Goal: Check status: Check status

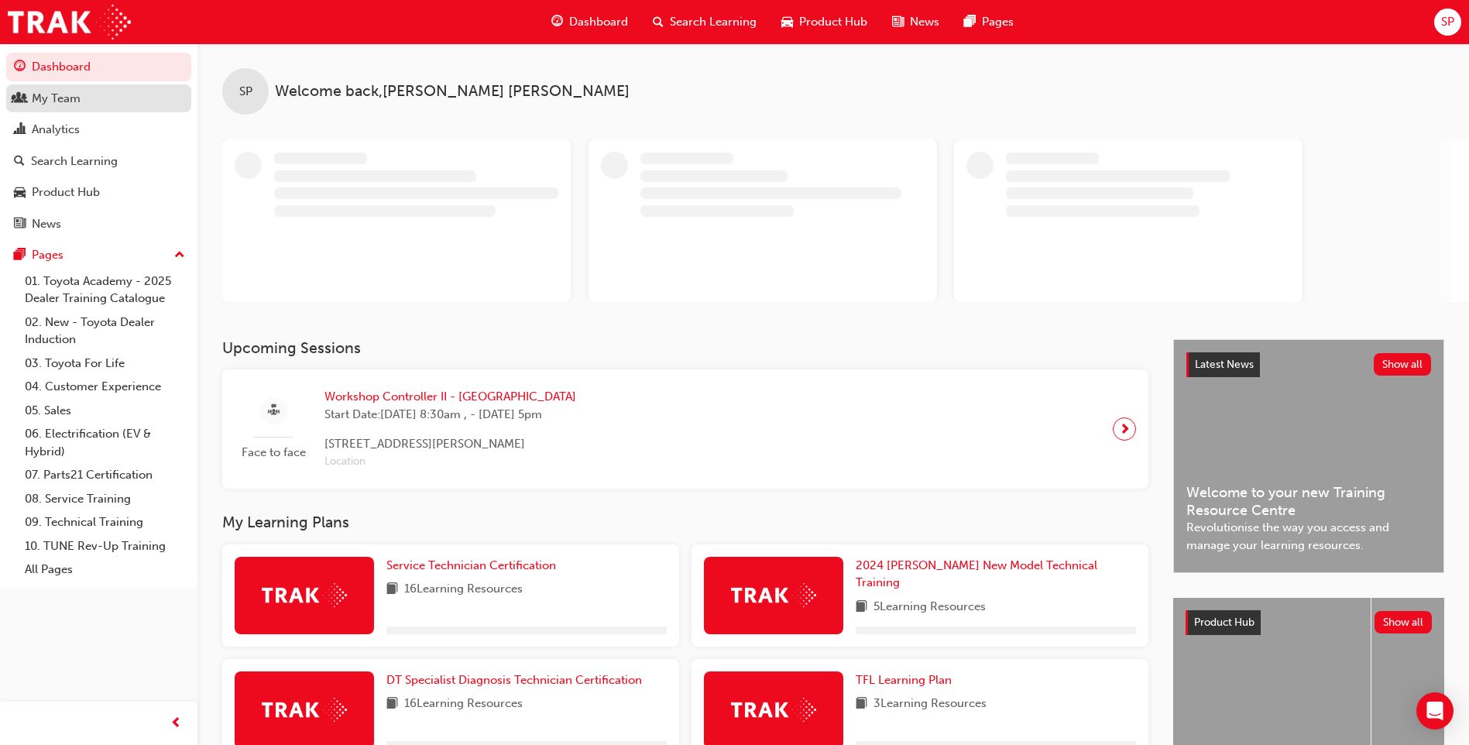
click at [81, 94] on div "My Team" at bounding box center [99, 98] width 170 height 19
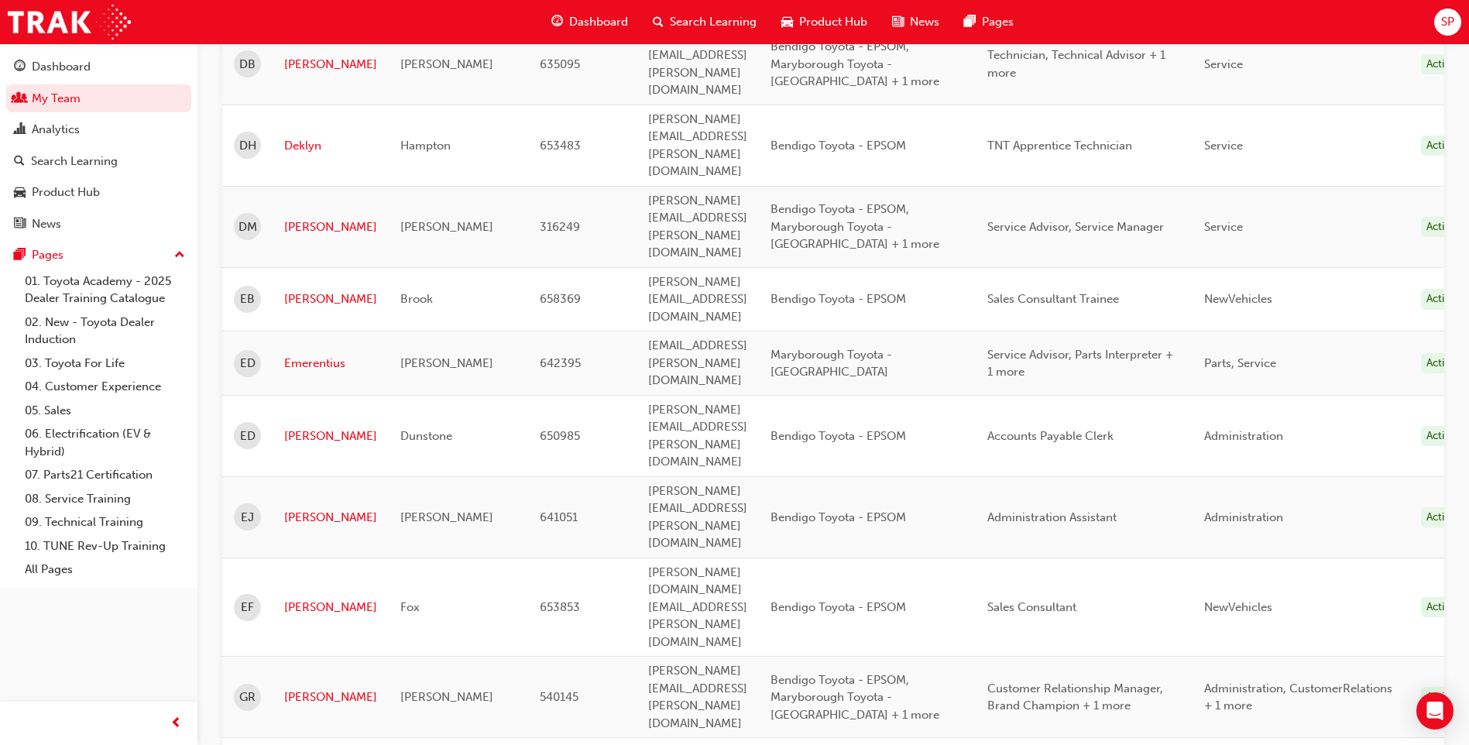
scroll to position [2113, 0]
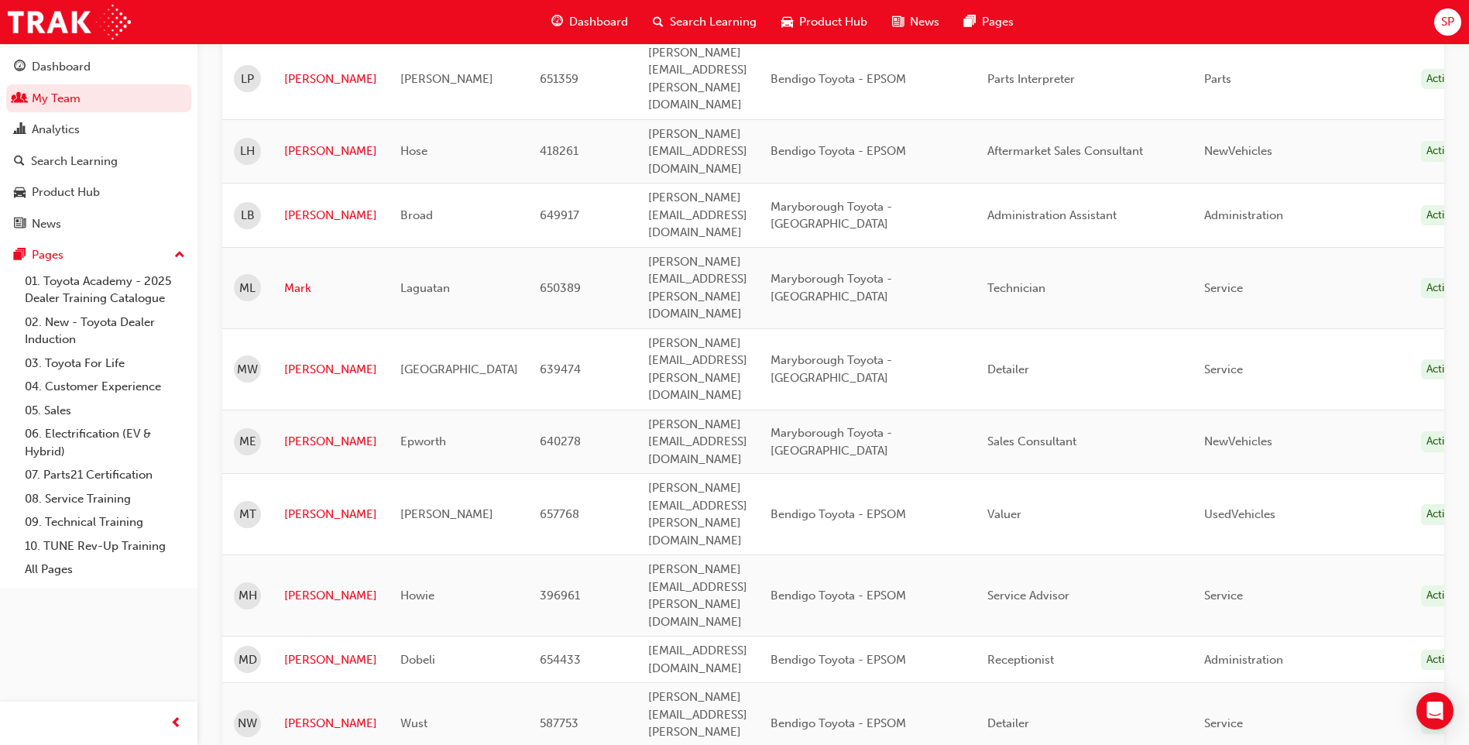
scroll to position [1162, 0]
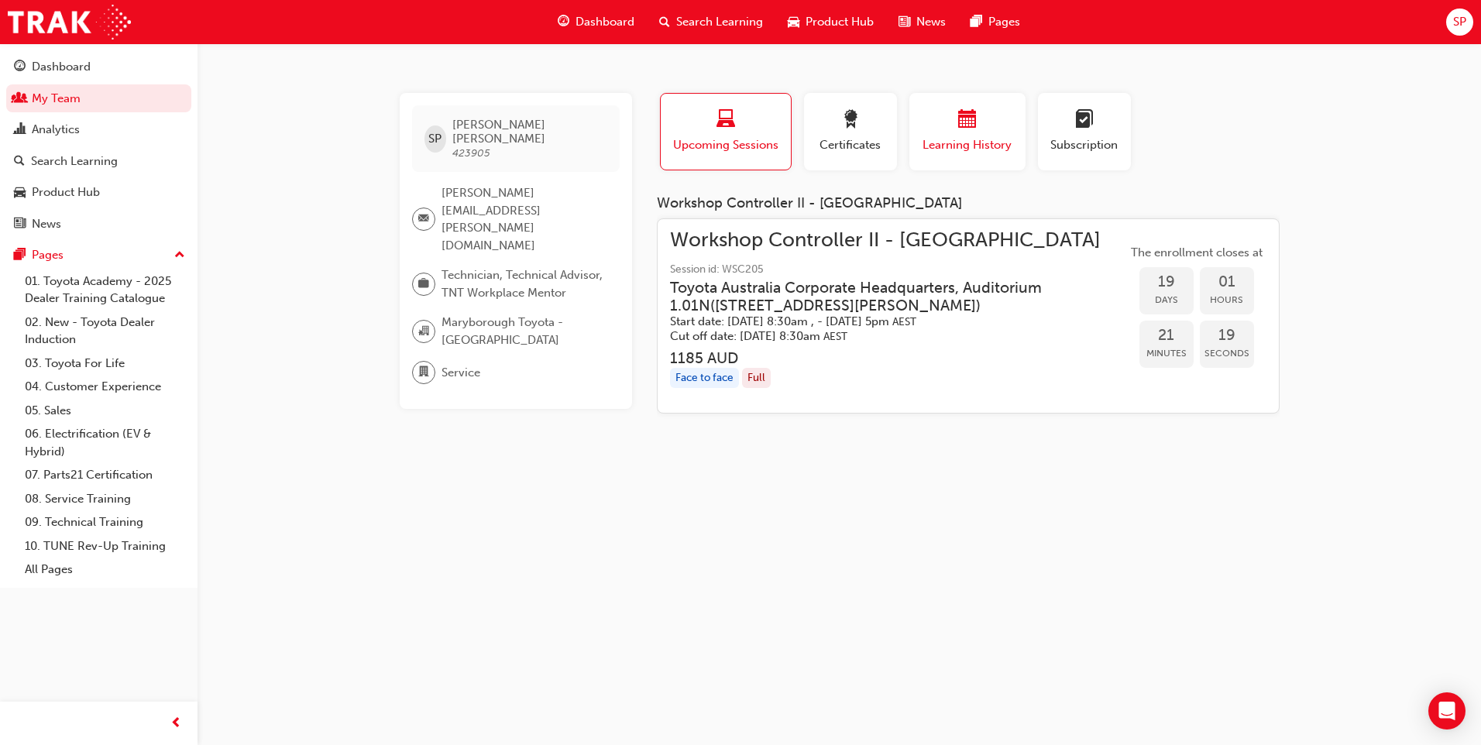
click at [944, 141] on span "Learning History" at bounding box center [967, 145] width 93 height 18
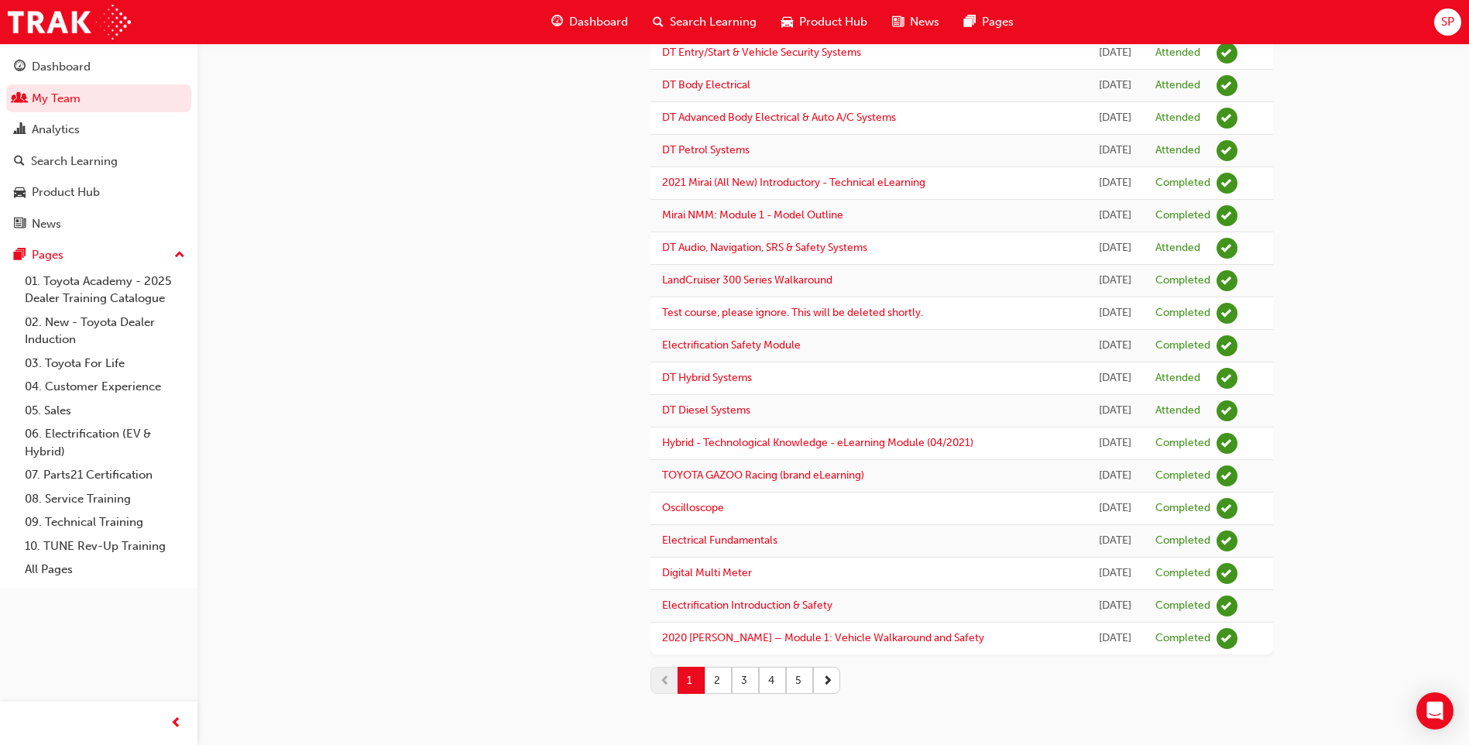
scroll to position [1571, 0]
click at [723, 680] on button "2" at bounding box center [718, 680] width 27 height 27
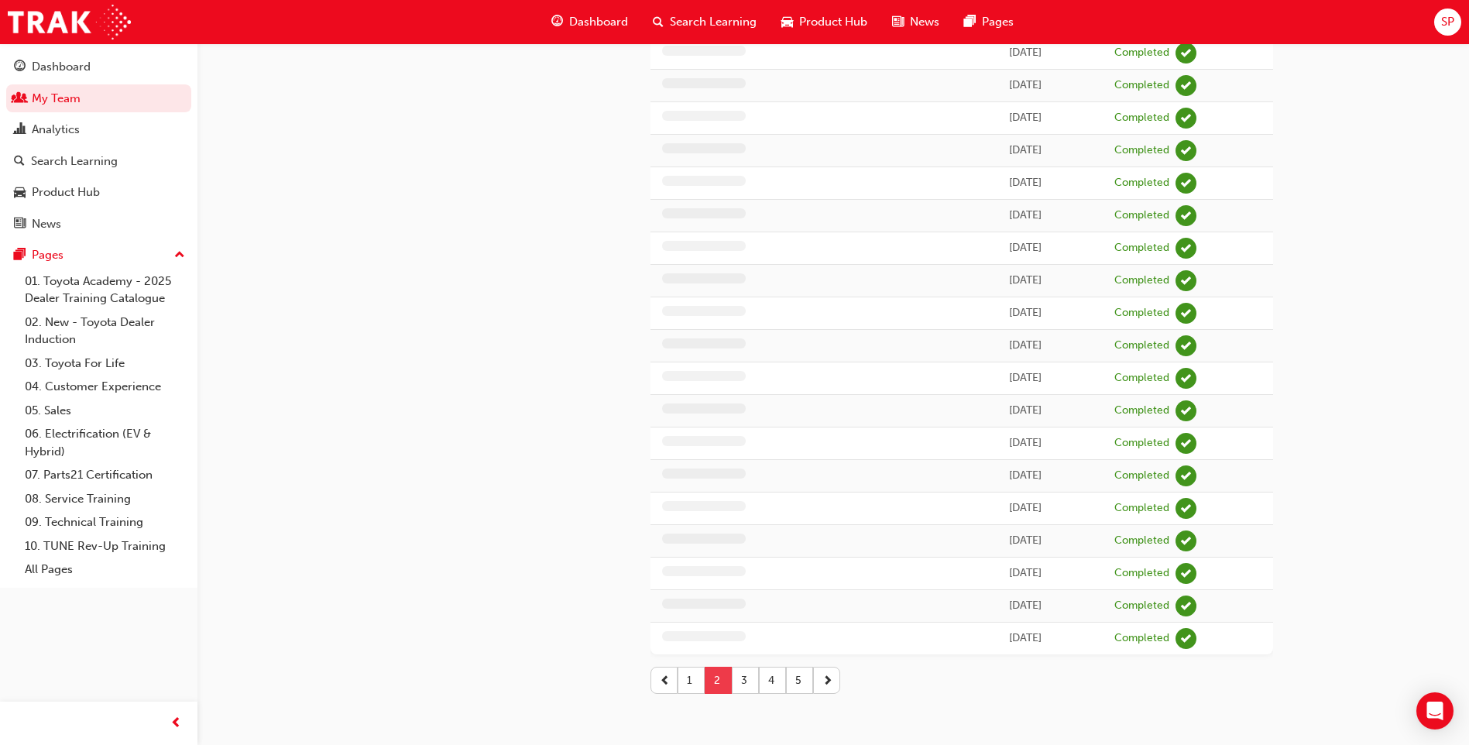
scroll to position [1320, 0]
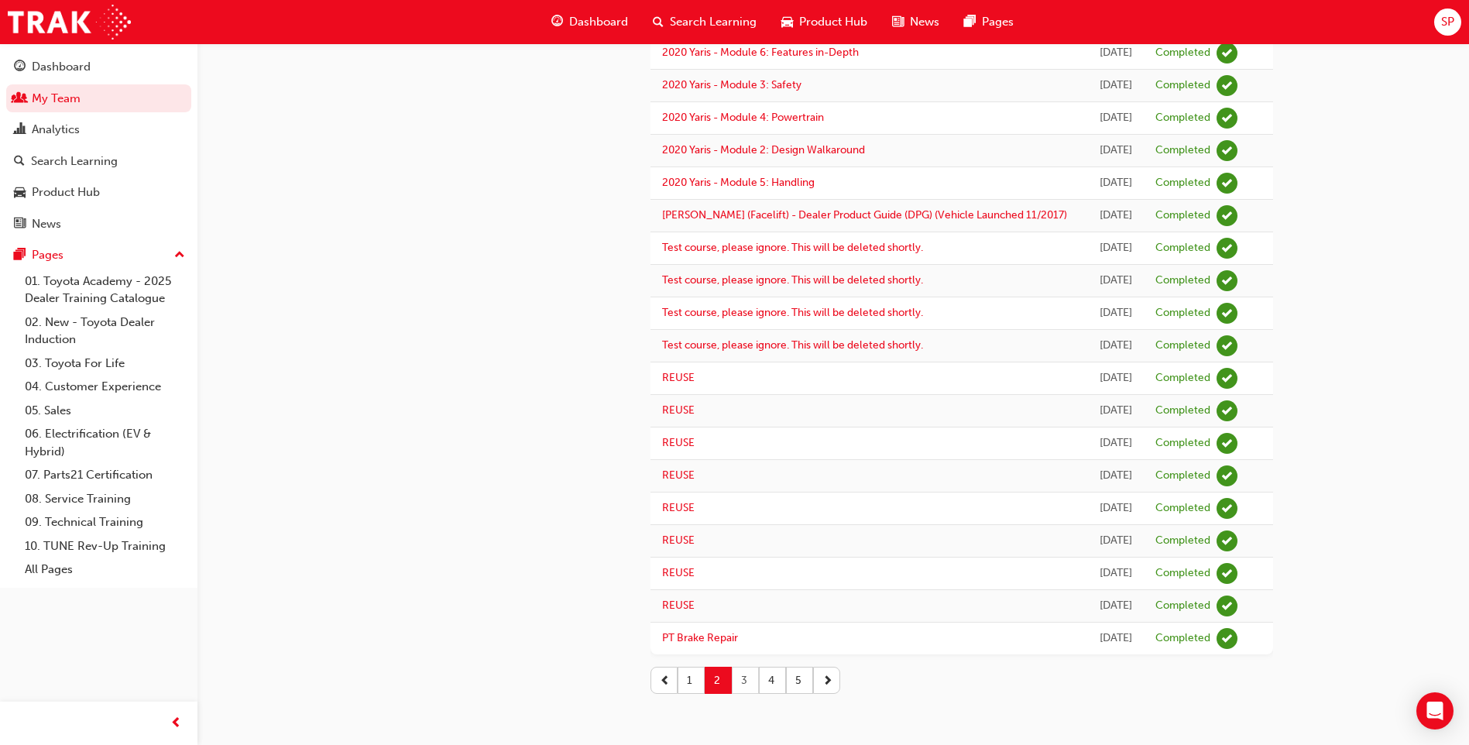
click at [744, 679] on button "3" at bounding box center [745, 680] width 27 height 27
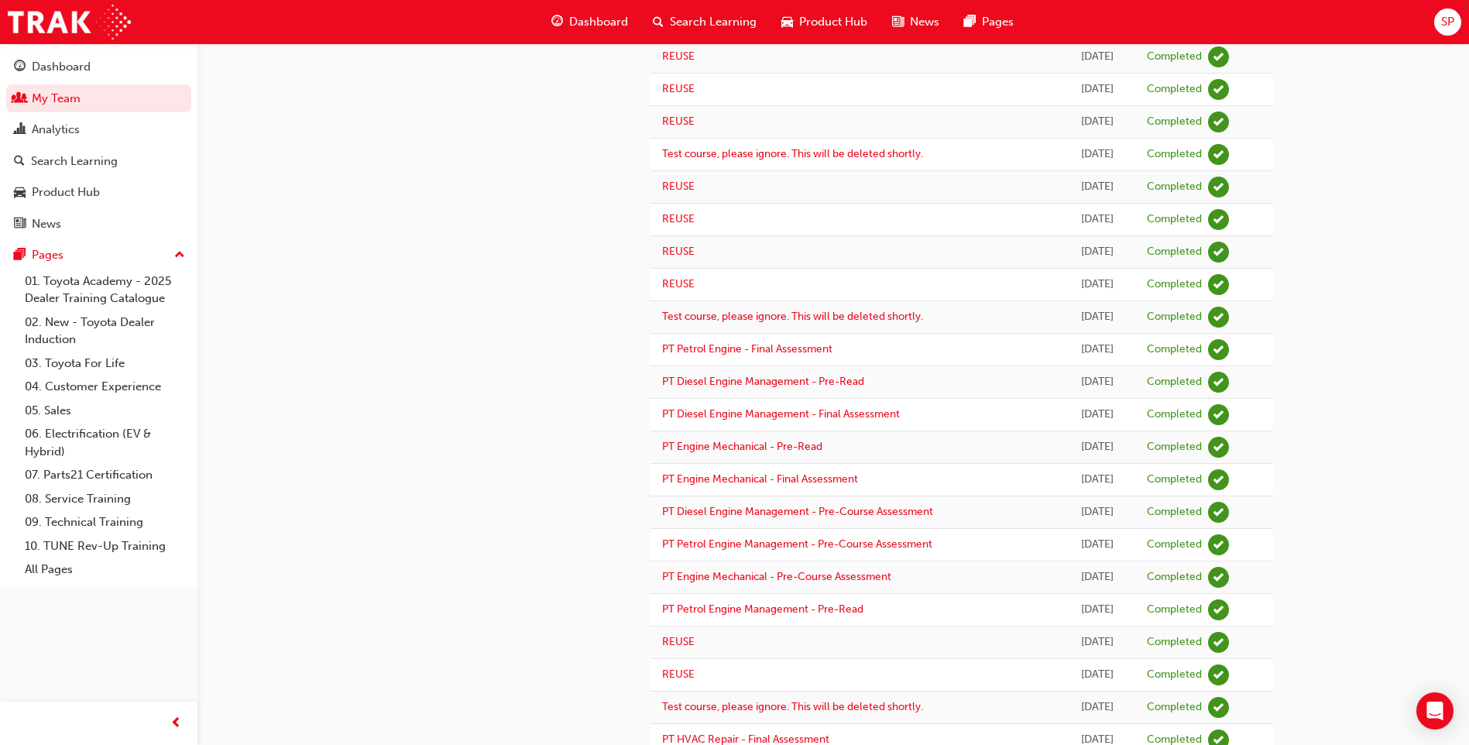
scroll to position [1166, 0]
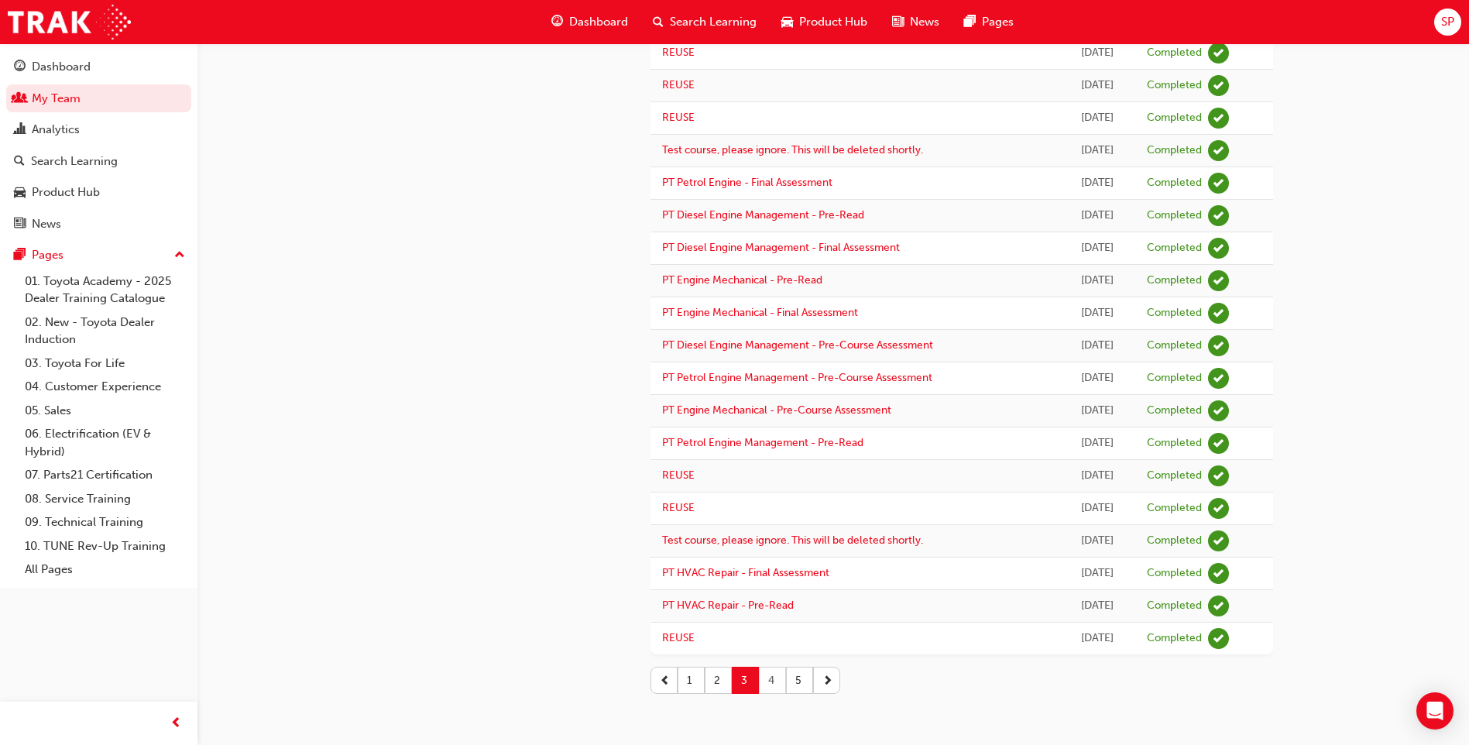
click at [762, 671] on button "4" at bounding box center [772, 680] width 27 height 27
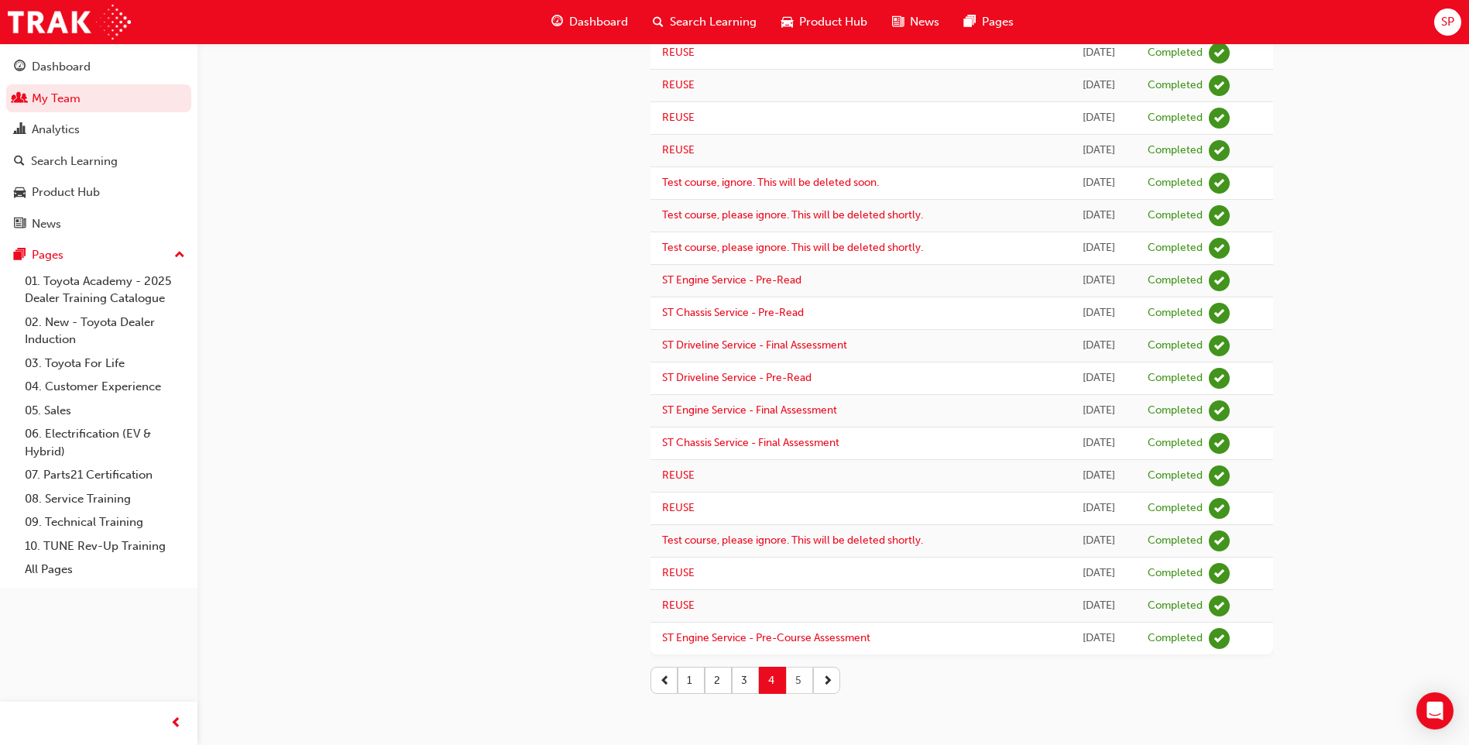
click at [794, 689] on button "5" at bounding box center [799, 680] width 27 height 27
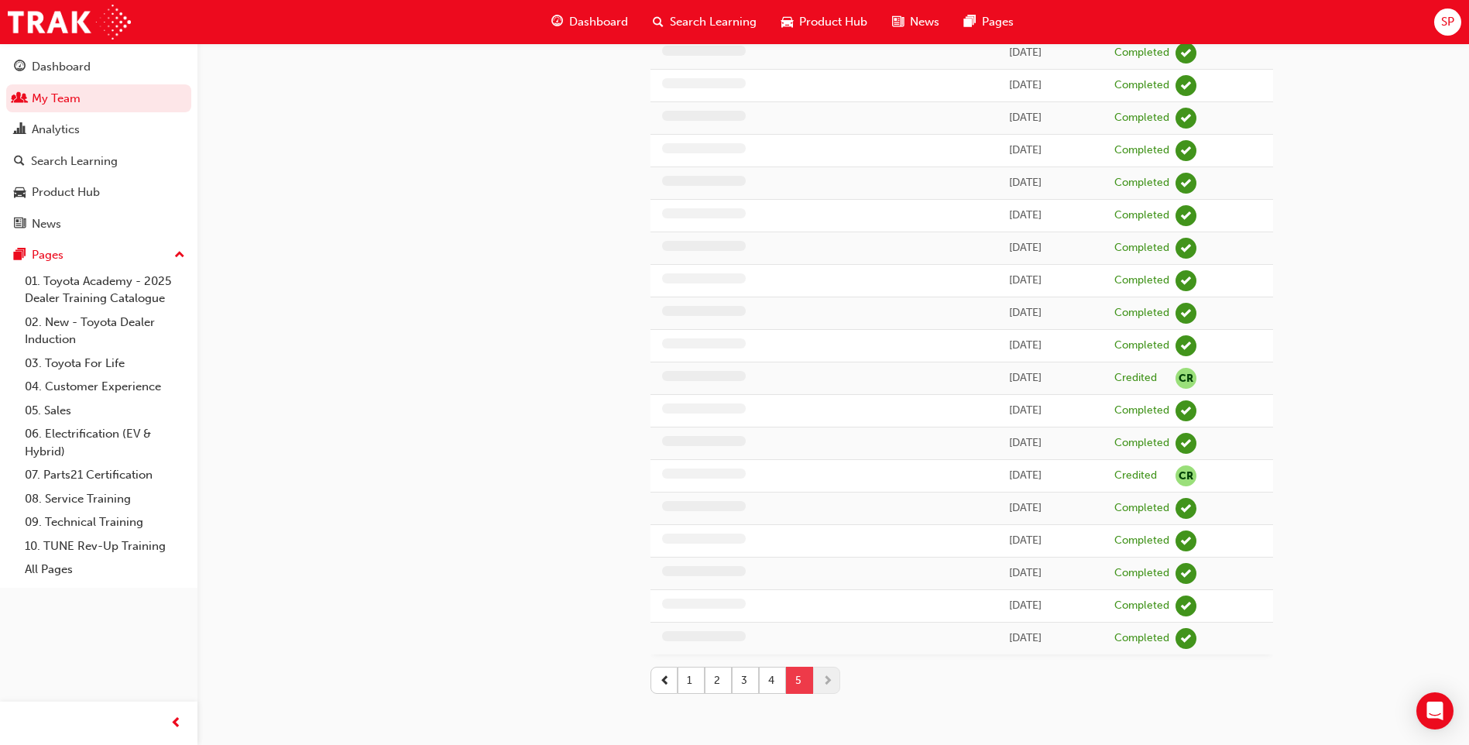
scroll to position [929, 0]
